Goal: Find specific page/section: Find specific page/section

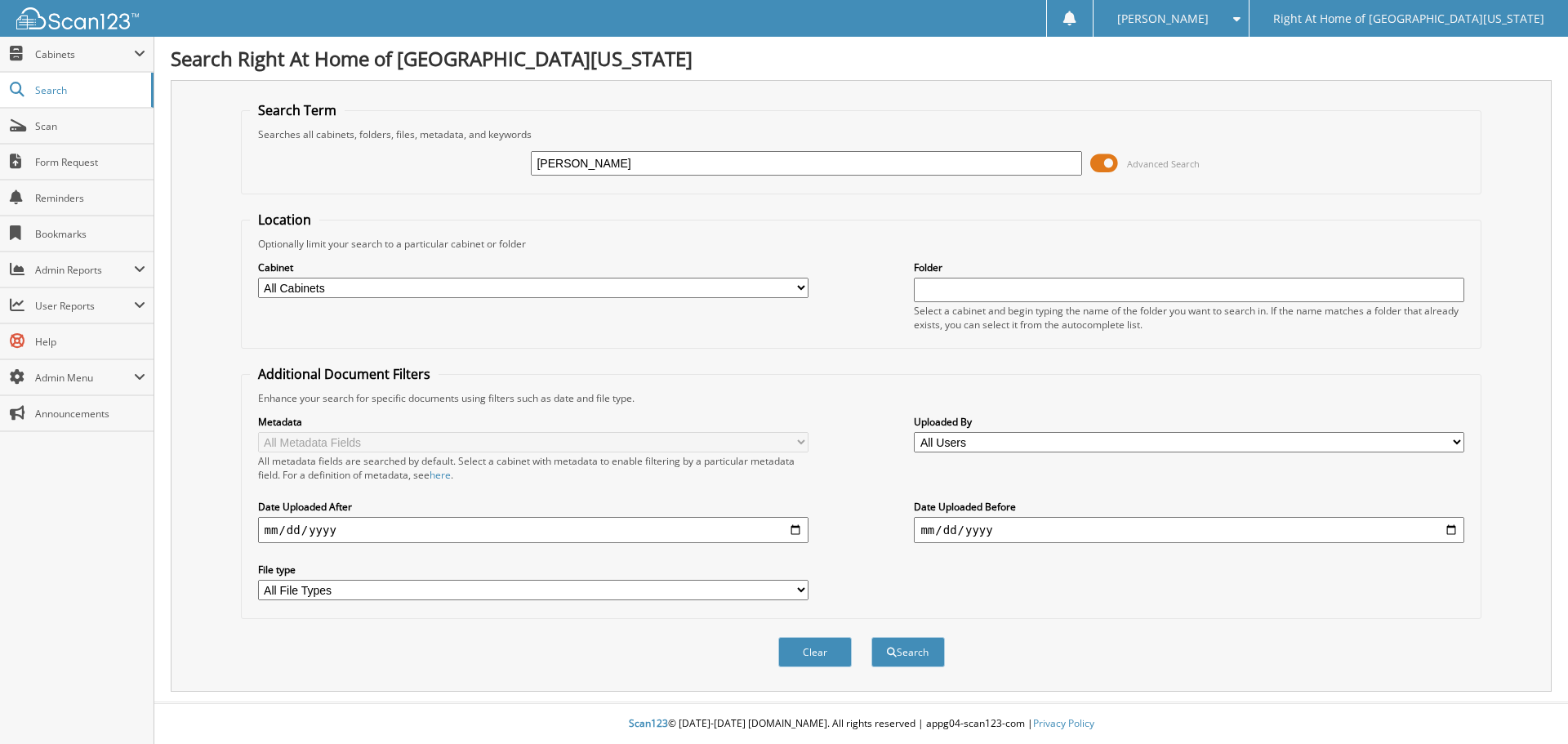
type input "[PERSON_NAME]"
click at [871, 636] on button "Search" at bounding box center [908, 651] width 73 height 31
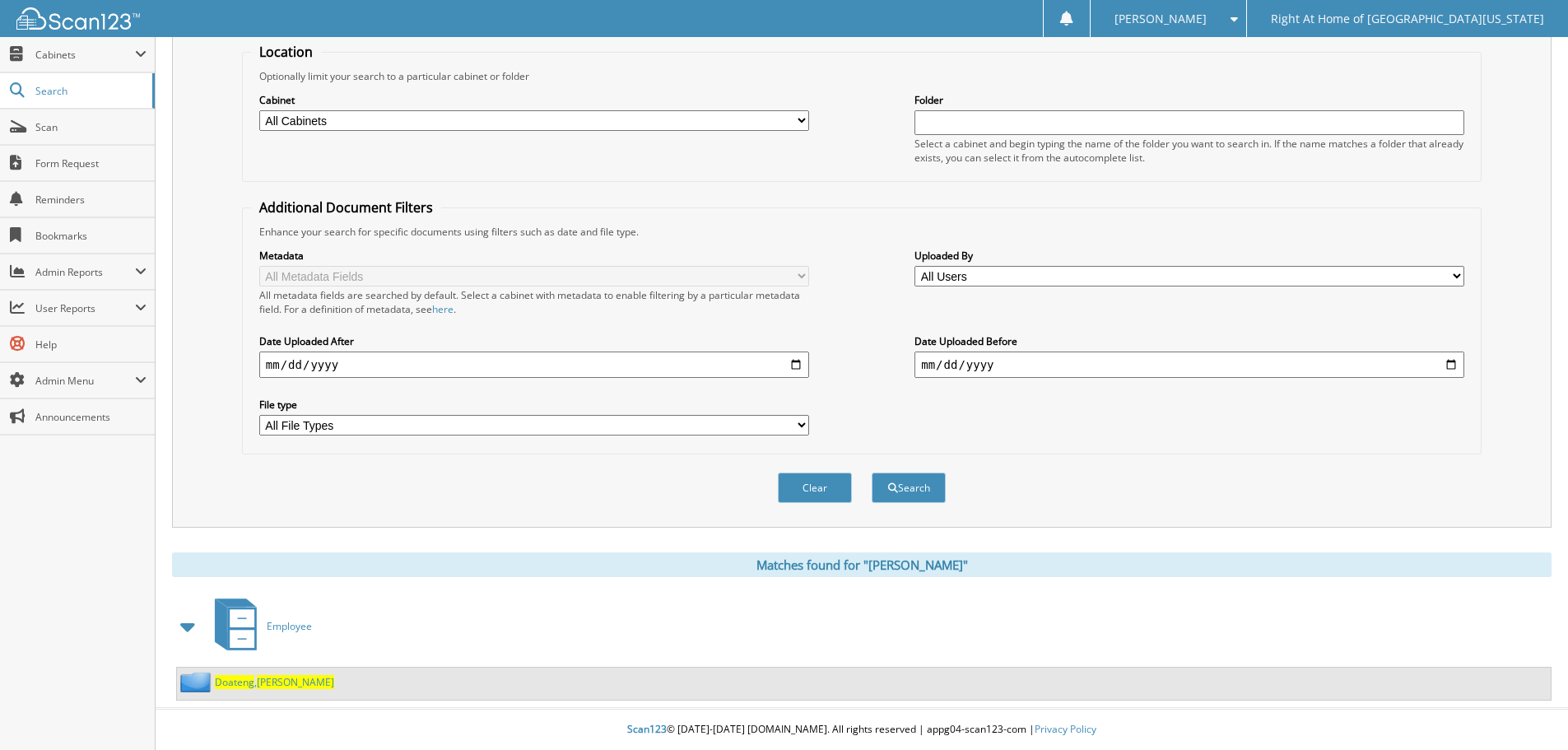
scroll to position [170, 0]
click at [283, 678] on span "[PERSON_NAME]" at bounding box center [295, 682] width 77 height 14
